Goal: Information Seeking & Learning: Learn about a topic

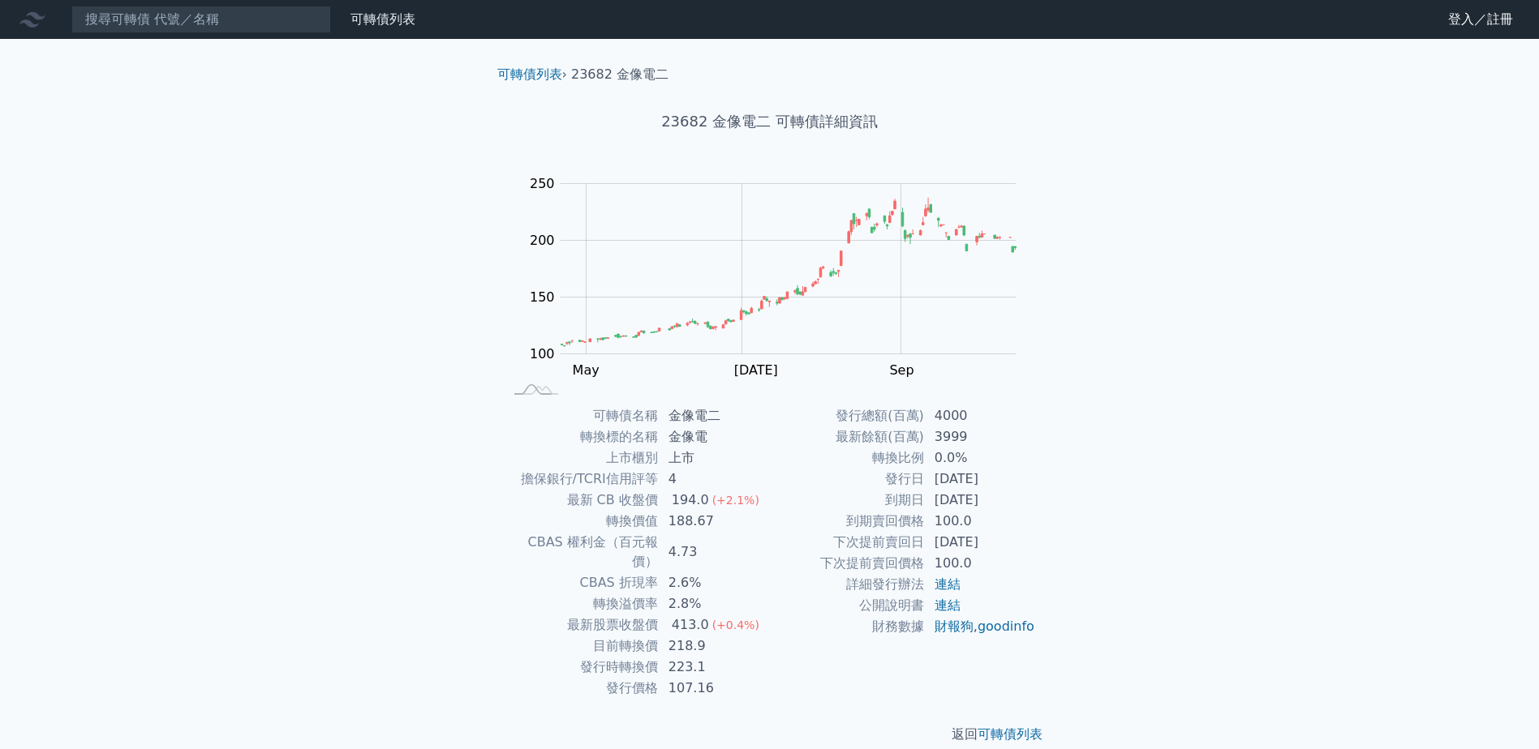
drag, startPoint x: 1022, startPoint y: 499, endPoint x: 879, endPoint y: 482, distance: 143.8
click at [879, 482] on tbody "發行總額(百萬) 4000 最新餘額(百萬) 3999 轉換比例 0.0% 發行日 [DATE] 到期日 [DATE] 到期賣回價格 100.0 下次提前賣回…" at bounding box center [903, 522] width 266 height 232
drag, startPoint x: 879, startPoint y: 482, endPoint x: 1014, endPoint y: 497, distance: 135.5
click at [1014, 496] on td "[DATE]" at bounding box center [980, 500] width 111 height 21
drag, startPoint x: 1016, startPoint y: 504, endPoint x: 878, endPoint y: 481, distance: 140.5
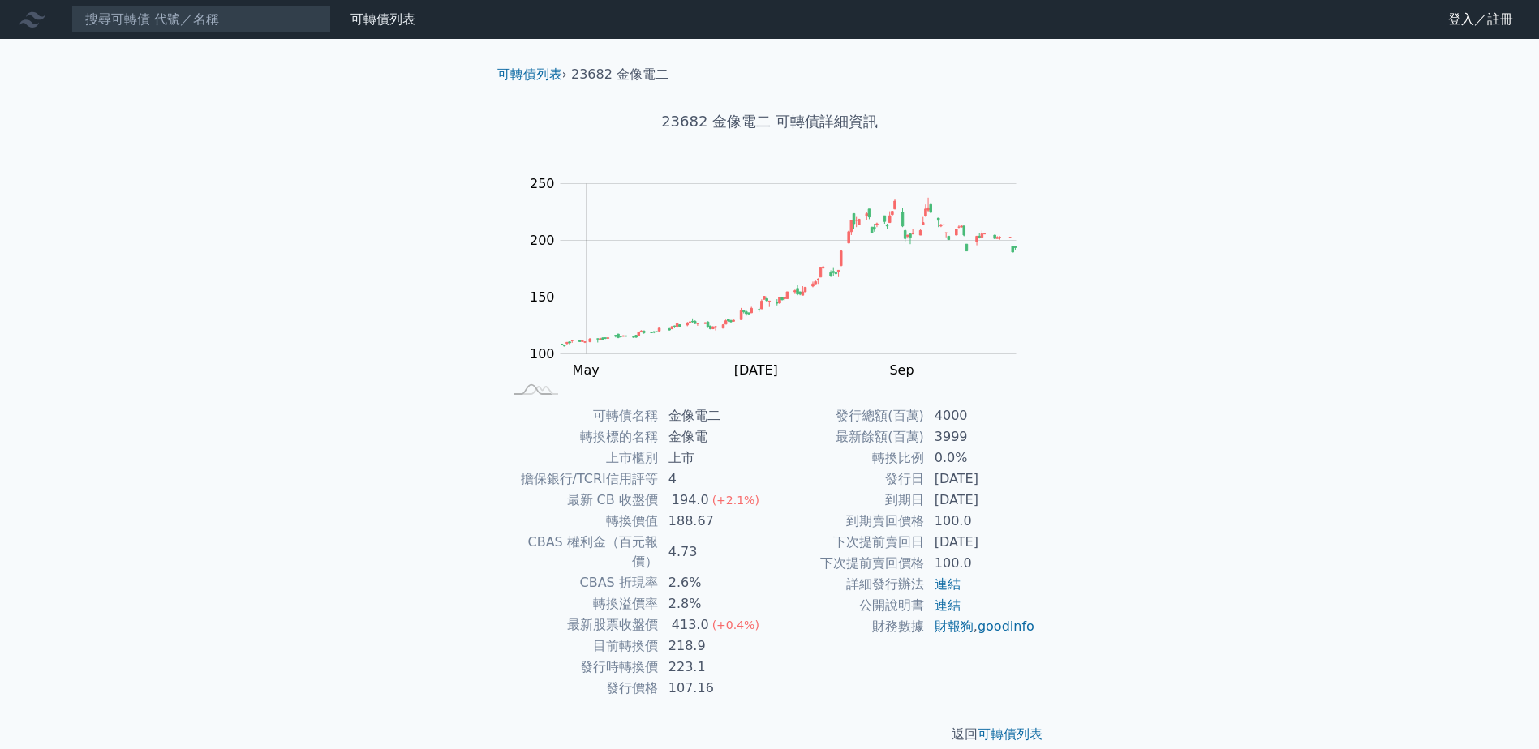
click at [878, 481] on tbody "發行總額(百萬) 4000 最新餘額(百萬) 3999 轉換比例 0.0% 發行日 [DATE] 到期日 [DATE] 到期賣回價格 100.0 下次提前賣回…" at bounding box center [903, 522] width 266 height 232
drag, startPoint x: 878, startPoint y: 481, endPoint x: 1011, endPoint y: 530, distance: 141.6
click at [1011, 530] on td "100.0" at bounding box center [980, 521] width 111 height 21
drag, startPoint x: 882, startPoint y: 477, endPoint x: 1016, endPoint y: 479, distance: 133.9
click at [1016, 479] on tr "發行日 [DATE]" at bounding box center [903, 479] width 266 height 21
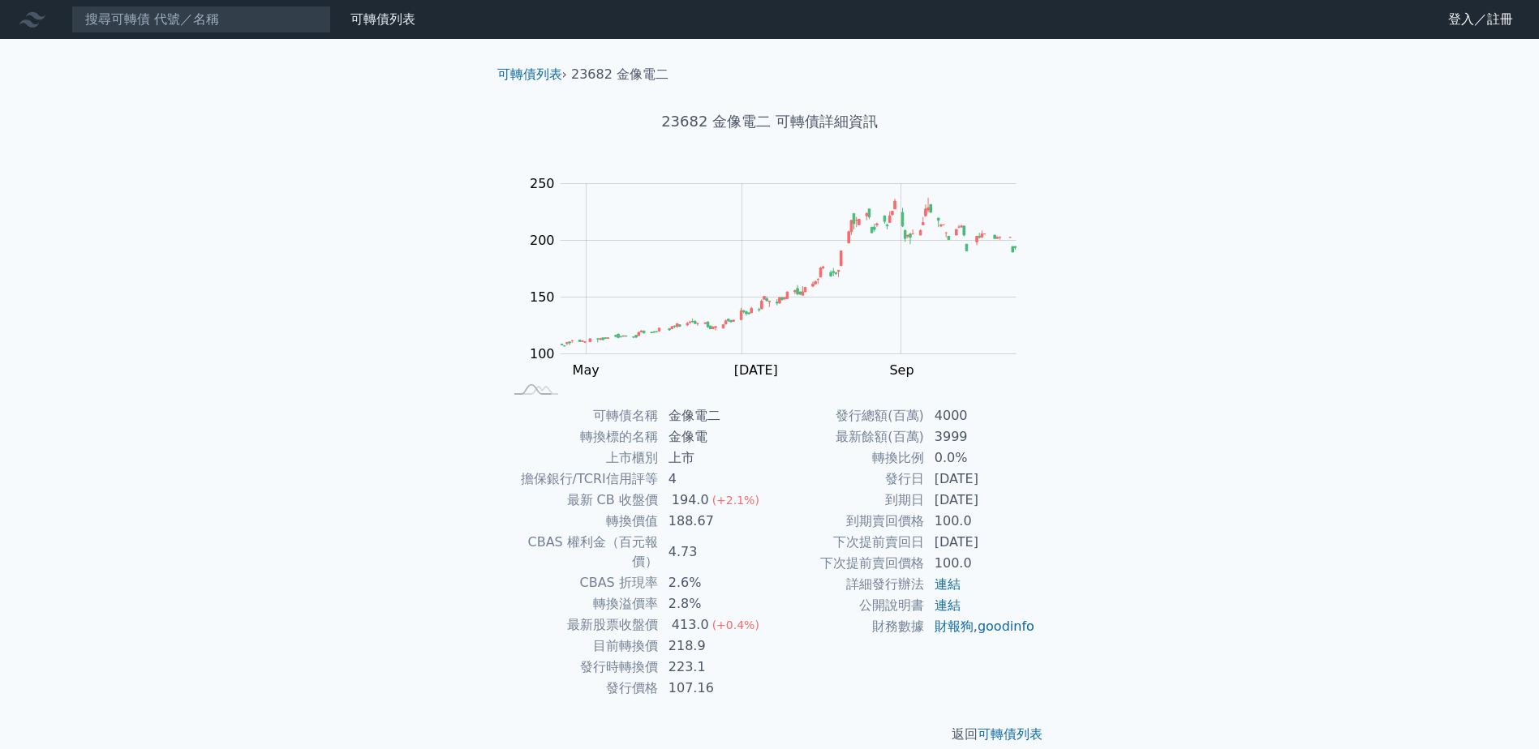
drag, startPoint x: 1016, startPoint y: 479, endPoint x: 885, endPoint y: 502, distance: 133.3
click at [885, 502] on tr "到期日 [DATE]" at bounding box center [903, 500] width 266 height 21
click at [882, 509] on td "到期日" at bounding box center [847, 500] width 155 height 21
drag, startPoint x: 837, startPoint y: 444, endPoint x: 964, endPoint y: 447, distance: 126.6
click at [964, 447] on tr "最新餘額(百萬) 3999" at bounding box center [903, 437] width 266 height 21
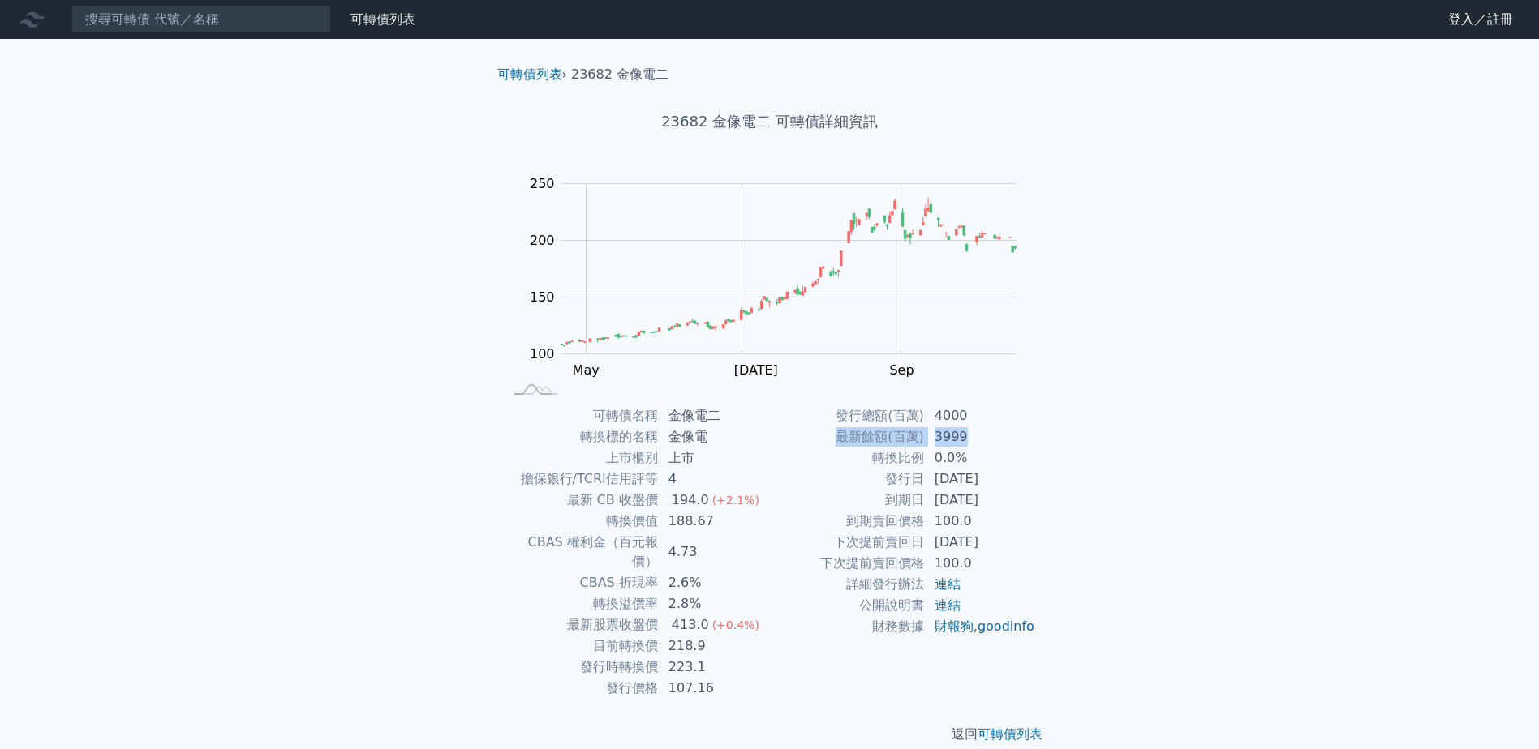
click at [964, 447] on td "3999" at bounding box center [980, 437] width 111 height 21
drag, startPoint x: 1016, startPoint y: 552, endPoint x: 801, endPoint y: 552, distance: 214.9
click at [801, 552] on tr "下次提前賣回日 2026-12-05" at bounding box center [903, 542] width 266 height 21
drag, startPoint x: 801, startPoint y: 552, endPoint x: 1053, endPoint y: 547, distance: 251.5
click at [1051, 548] on div "可轉債名稱 金像電二 轉換標的名稱 金像電 上市櫃別 上市 擔保銀行/TCRI信用評等 4 最新 CB 收盤價 194.0 (+2.1%) 轉換價值 188.…" at bounding box center [769, 553] width 571 height 294
